Goal: Transaction & Acquisition: Purchase product/service

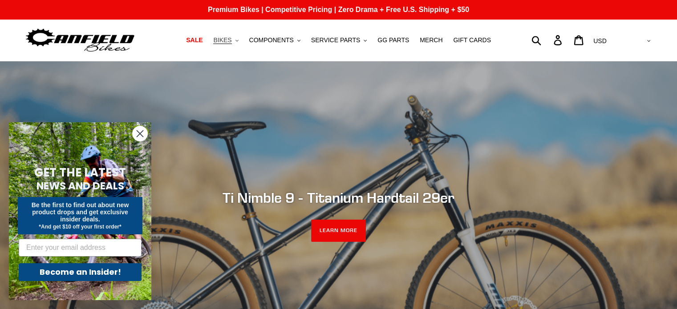
click at [238, 40] on icon ".cls-1{fill:#231f20}" at bounding box center [236, 40] width 3 height 3
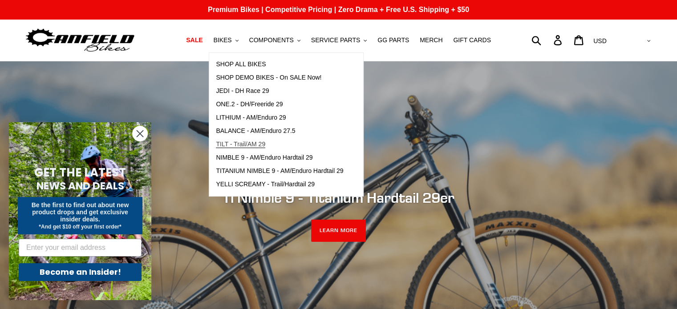
click at [262, 145] on span "TILT - Trail/AM 29" at bounding box center [240, 145] width 49 height 8
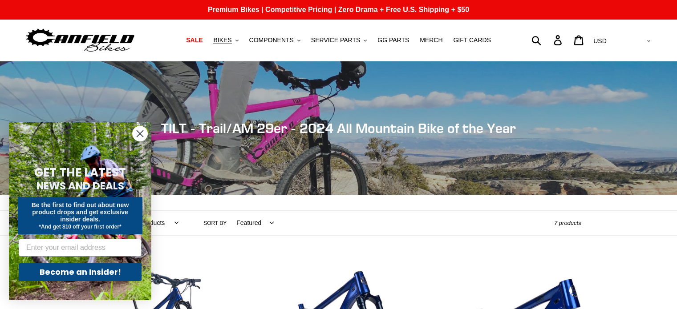
click at [142, 135] on circle "Close dialog" at bounding box center [140, 133] width 15 height 15
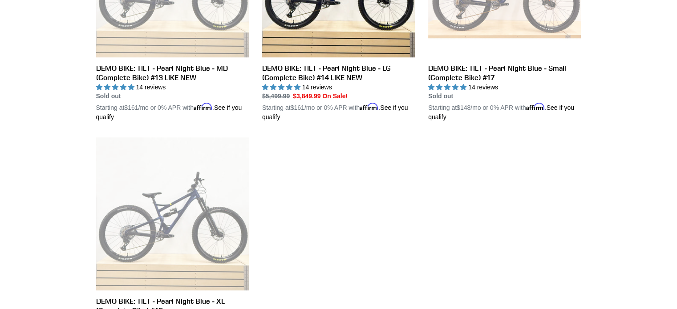
scroll to position [623, 0]
